Goal: Information Seeking & Learning: Learn about a topic

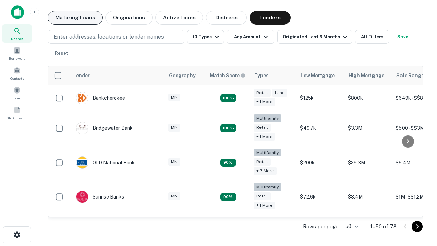
click at [75, 18] on button "Maturing Loans" at bounding box center [75, 18] width 55 height 14
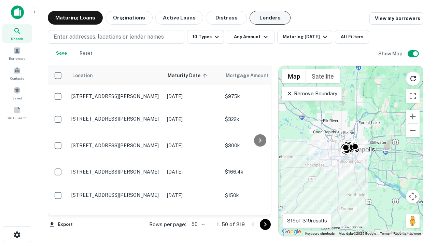
click at [270, 18] on button "Lenders" at bounding box center [270, 18] width 41 height 14
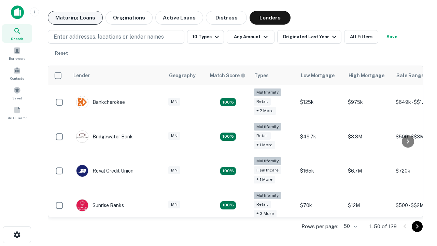
click at [75, 18] on button "Maturing Loans" at bounding box center [75, 18] width 55 height 14
